Goal: Complete application form

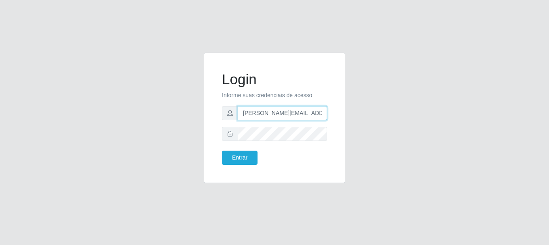
type input "[PERSON_NAME][EMAIL_ADDRESS][PERSON_NAME][DOMAIN_NAME]"
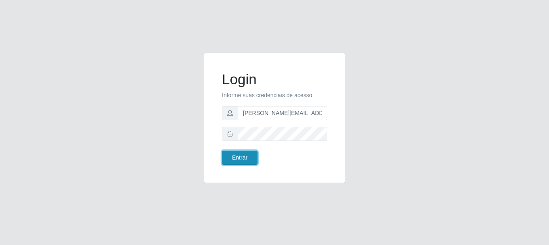
click at [239, 157] on button "Entrar" at bounding box center [240, 157] width 36 height 14
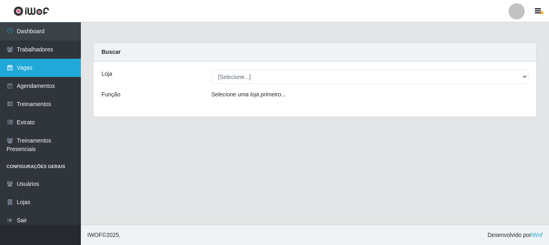
click at [40, 68] on link "Vagas" at bounding box center [40, 68] width 81 height 18
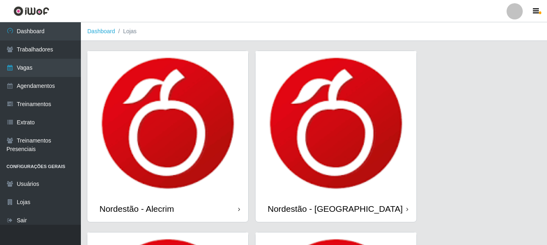
click at [239, 210] on icon at bounding box center [239, 209] width 2 height 6
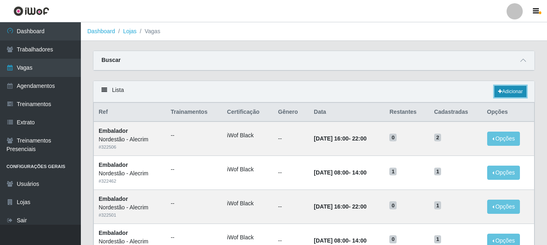
click at [510, 92] on link "Adicionar" at bounding box center [511, 91] width 32 height 11
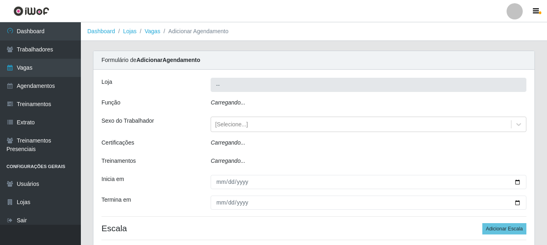
type input "Nordestão - Alecrim"
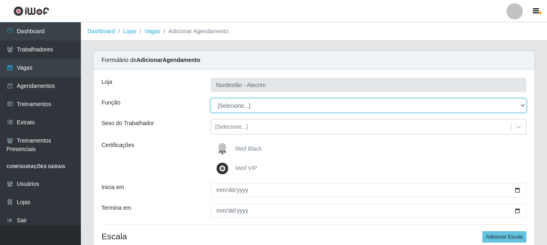
select select "1"
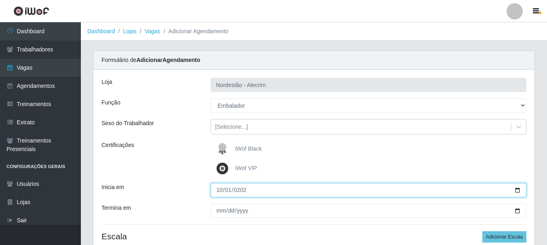
type input "[DATE]"
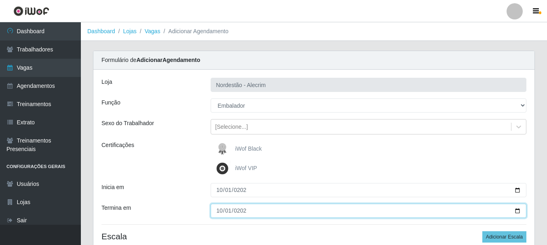
type input "[DATE]"
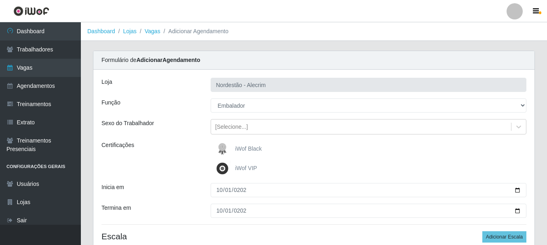
click at [369, 149] on div "iWof Black" at bounding box center [369, 149] width 316 height 16
click at [505, 237] on button "Adicionar Escala" at bounding box center [505, 236] width 44 height 11
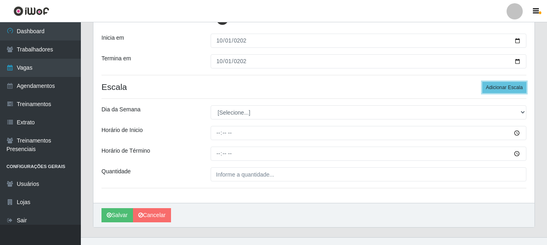
scroll to position [162, 0]
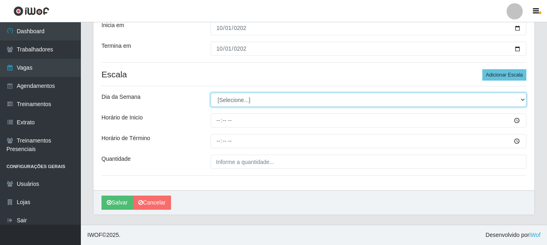
select select "3"
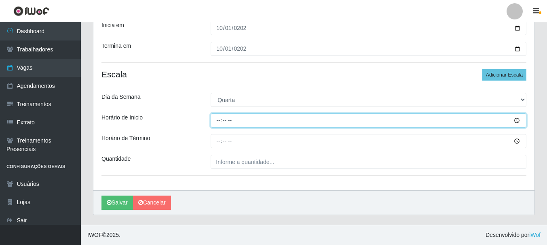
type input "08:00"
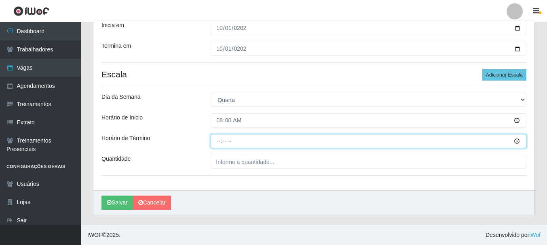
type input "14:00"
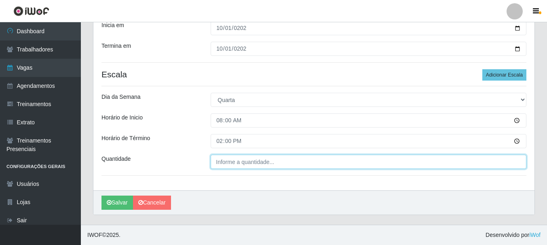
type input "___"
type input "1"
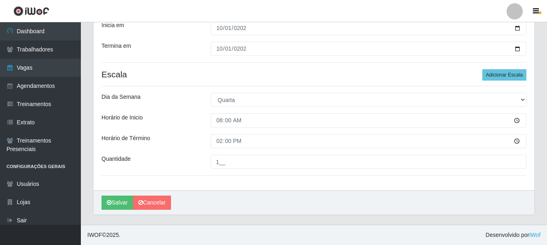
click at [369, 161] on input "1__" at bounding box center [369, 162] width 316 height 14
type input "1__"
click at [505, 75] on button "Adicionar Escala" at bounding box center [505, 74] width 44 height 11
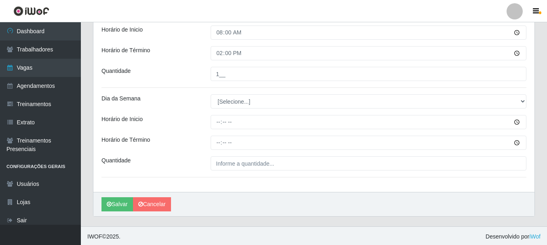
scroll to position [251, 0]
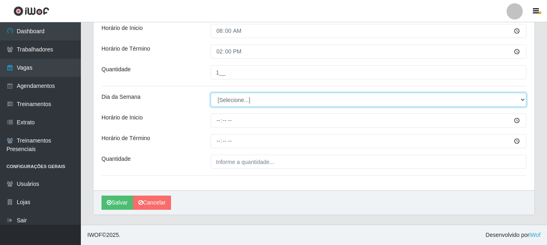
select select "3"
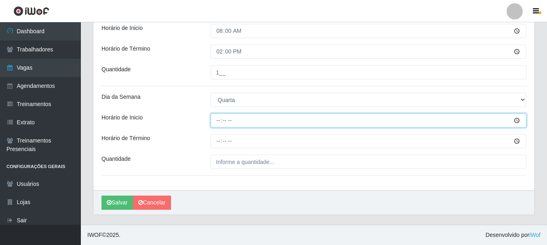
type input "16:00"
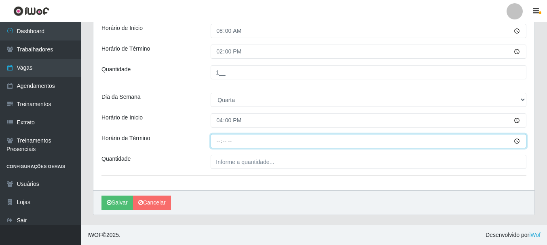
type input "22:00"
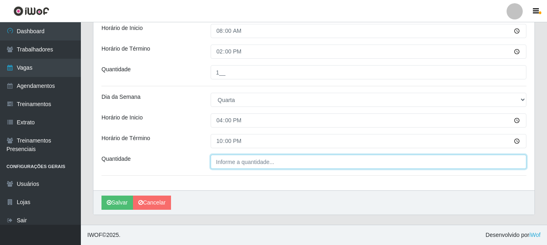
type input "___"
type input "1"
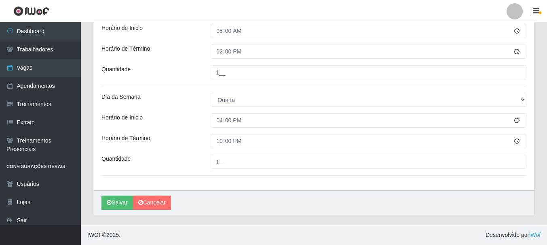
click at [369, 161] on input "1__" at bounding box center [369, 162] width 316 height 14
type input "1__"
click at [117, 202] on button "Salvar" at bounding box center [118, 202] width 32 height 14
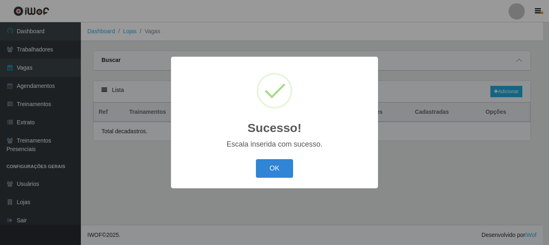
click at [274, 169] on button "OK" at bounding box center [275, 168] width 38 height 19
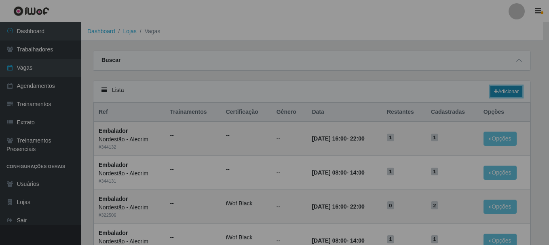
click at [510, 92] on link "Adicionar" at bounding box center [507, 91] width 32 height 11
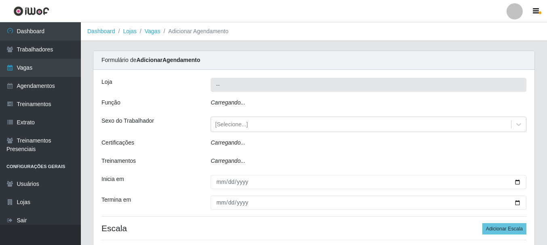
type input "Nordestão - Alecrim"
